Goal: Information Seeking & Learning: Learn about a topic

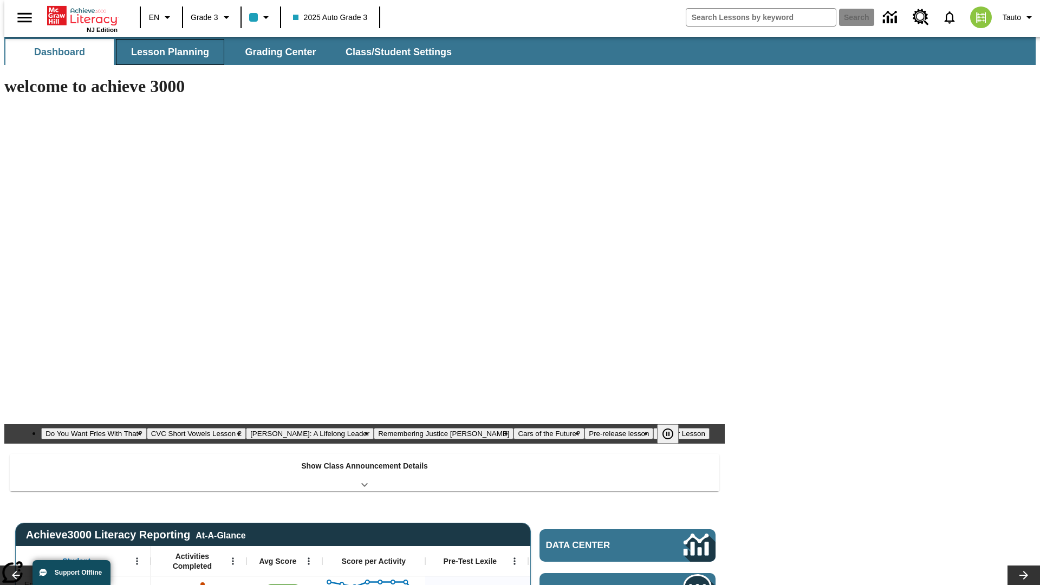
click at [166, 52] on span "Lesson Planning" at bounding box center [170, 52] width 78 height 12
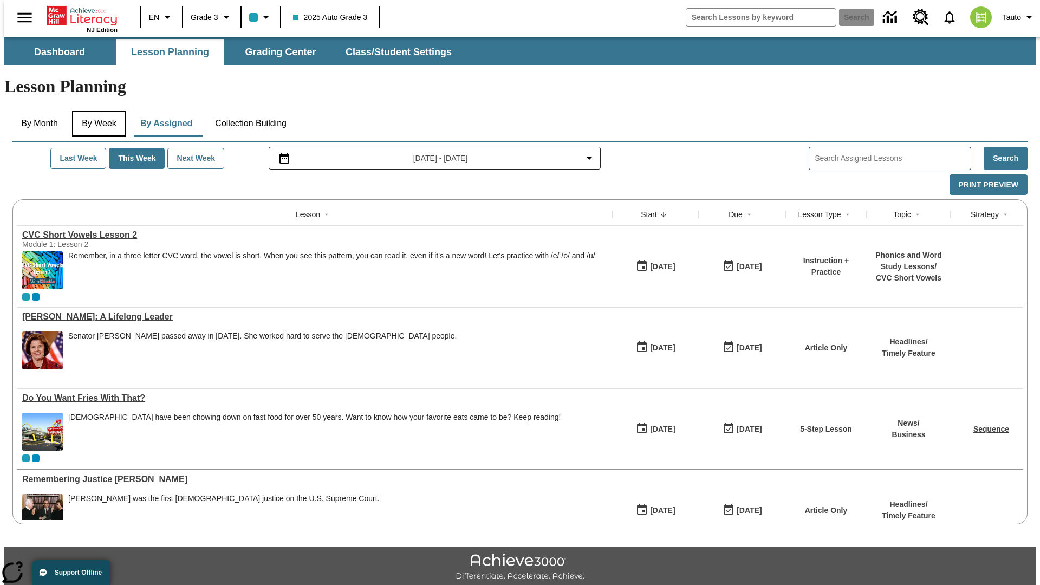
click at [97, 111] on button "By Week" at bounding box center [99, 124] width 54 height 26
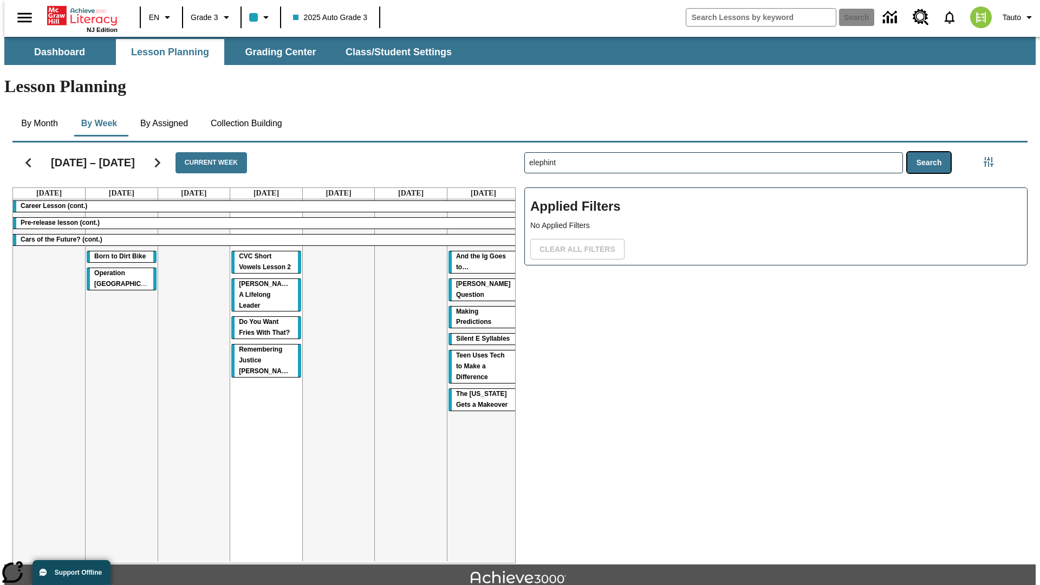
click at [932, 152] on button "Search" at bounding box center [929, 162] width 44 height 21
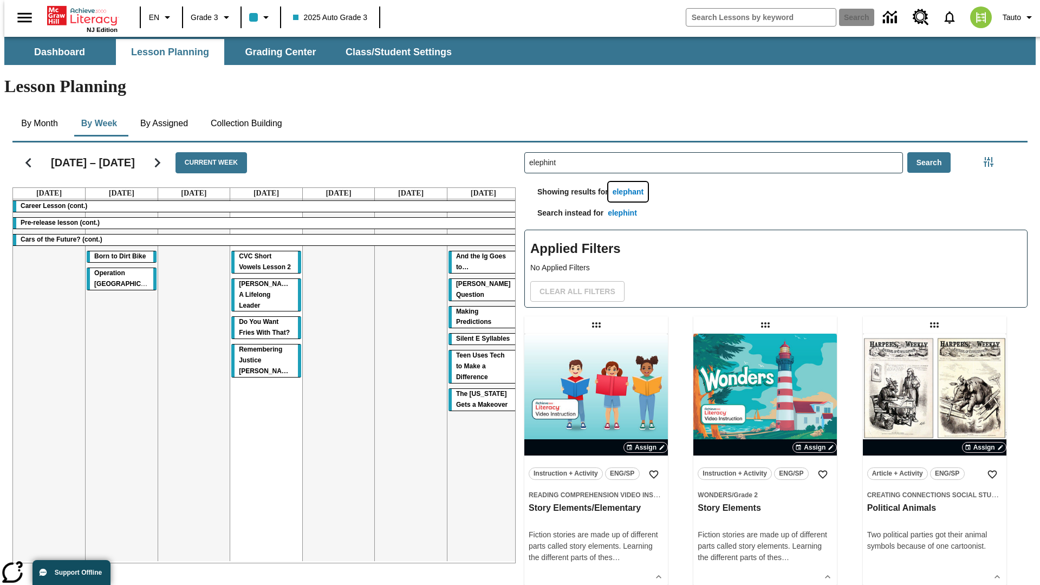
click at [630, 182] on button "elephant" at bounding box center [628, 192] width 40 height 20
type input "elephant"
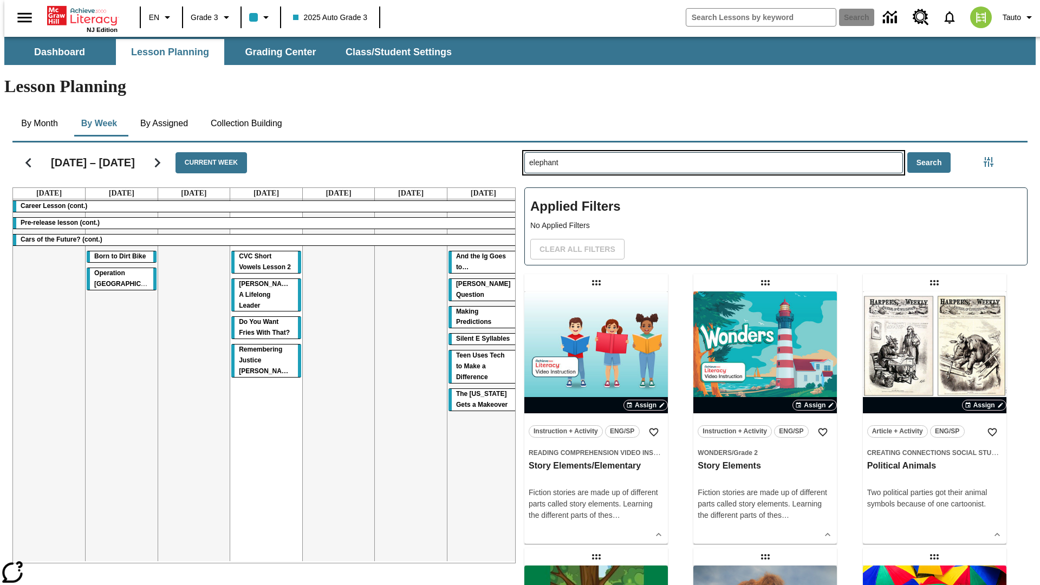
type input "elephint"
